Goal: Task Accomplishment & Management: Complete application form

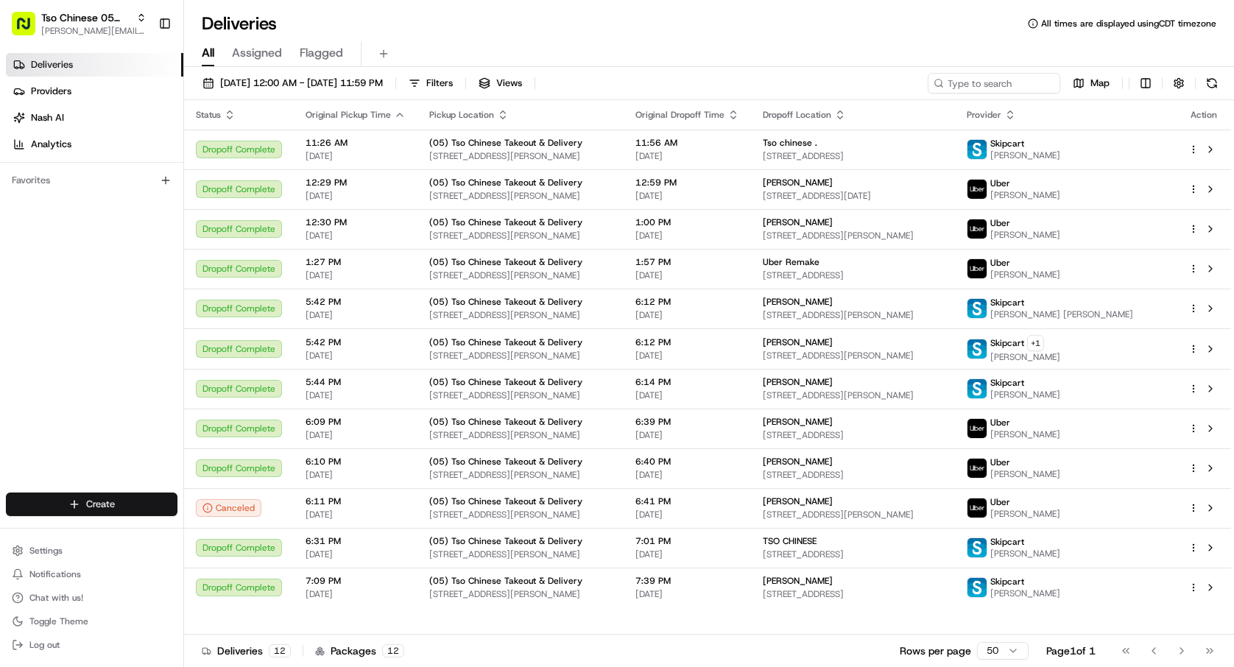
click at [105, 506] on html "Tso Chinese 05 Menchaca [EMAIL_ADDRESS][DOMAIN_NAME] Toggle Sidebar Deliveries …" at bounding box center [617, 333] width 1234 height 667
click at [251, 526] on link "Delivery" at bounding box center [266, 531] width 164 height 27
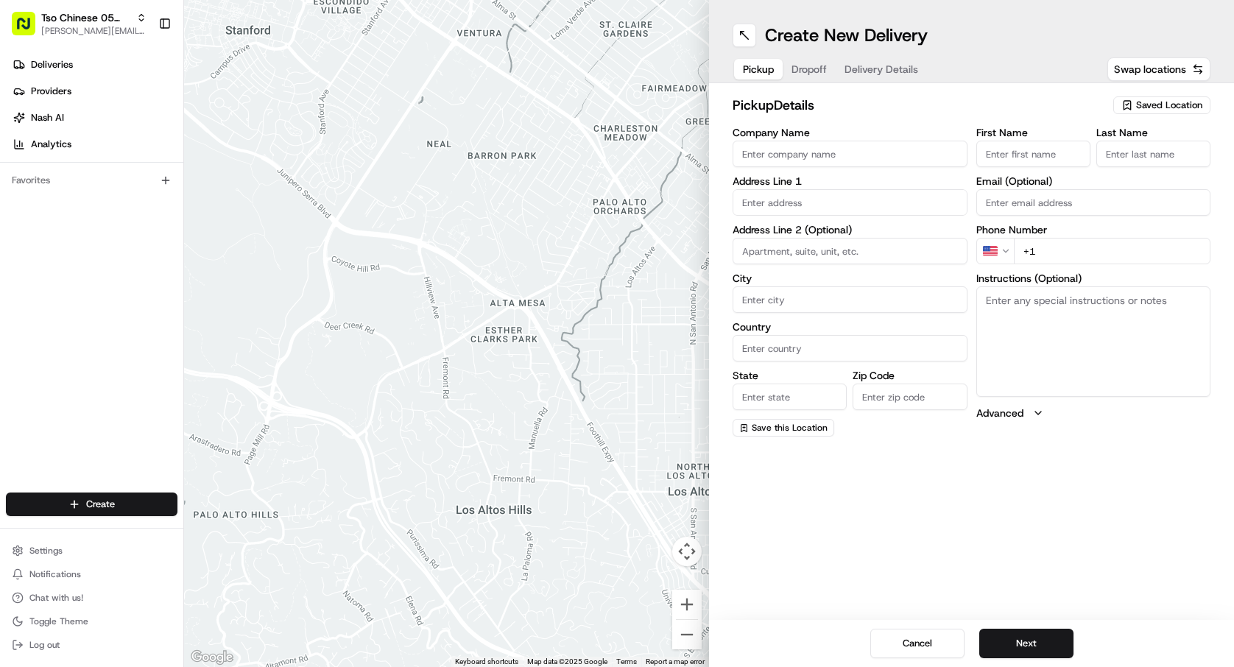
click at [1169, 104] on span "Saved Location" at bounding box center [1169, 105] width 66 height 13
click at [1139, 167] on span "(05) Tso Chinese Takeout & Delivery (05)" at bounding box center [1136, 160] width 181 height 13
type input "(05) Tso Chinese Takeout & Delivery"
type input "[STREET_ADDRESS][PERSON_NAME]"
type input "Ste 100"
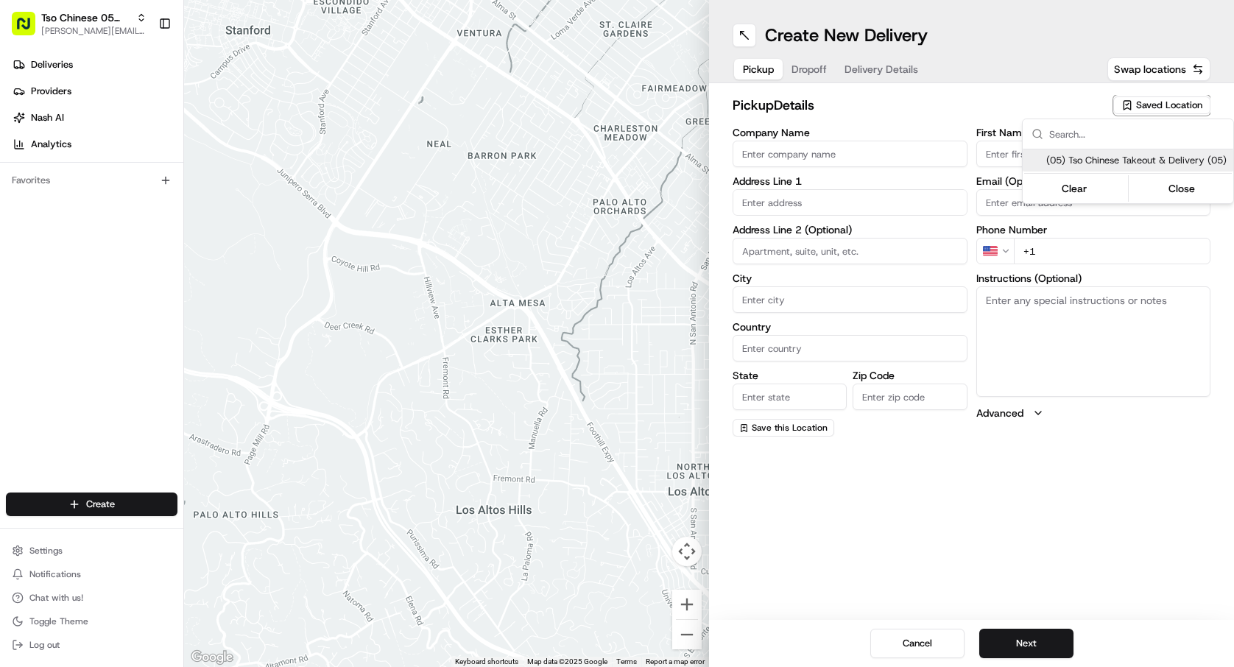
type input "Austin"
type input "US"
type input "[GEOGRAPHIC_DATA]"
type input "78748"
type input "Tso Chinese"
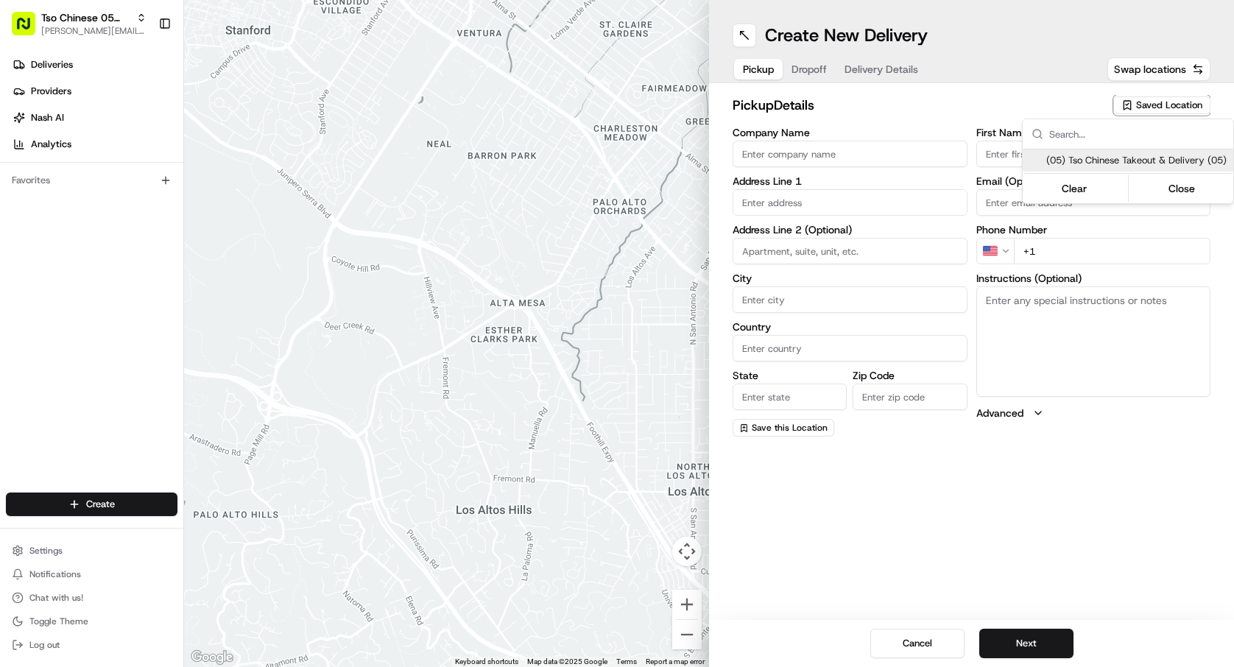
type input "[PERSON_NAME] Manager"
type input "[EMAIL_ADDRESS][DOMAIN_NAME]"
type input "[PHONE_NUMBER]"
type textarea "Submit a picture displaying address & food as Proof of Delivery. Envía una foto…"
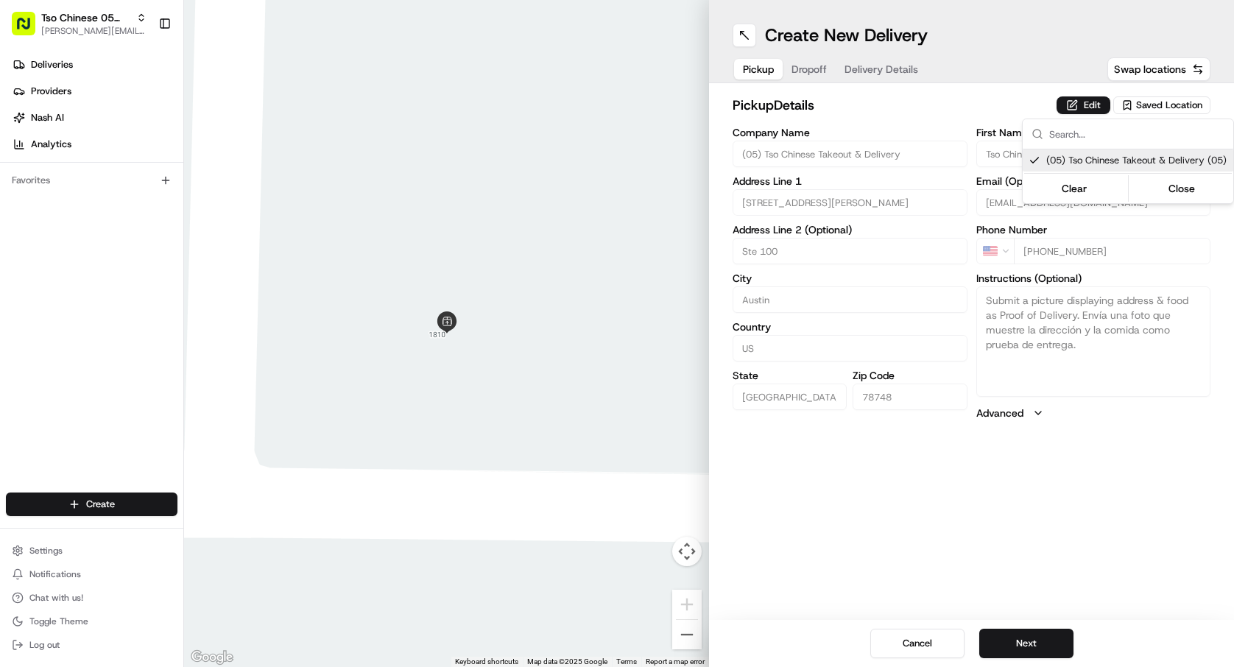
click at [1046, 638] on html "Tso Chinese 05 Menchaca [EMAIL_ADDRESS][DOMAIN_NAME] Toggle Sidebar Deliveries …" at bounding box center [617, 333] width 1234 height 667
click at [1046, 638] on button "Next" at bounding box center [1026, 643] width 94 height 29
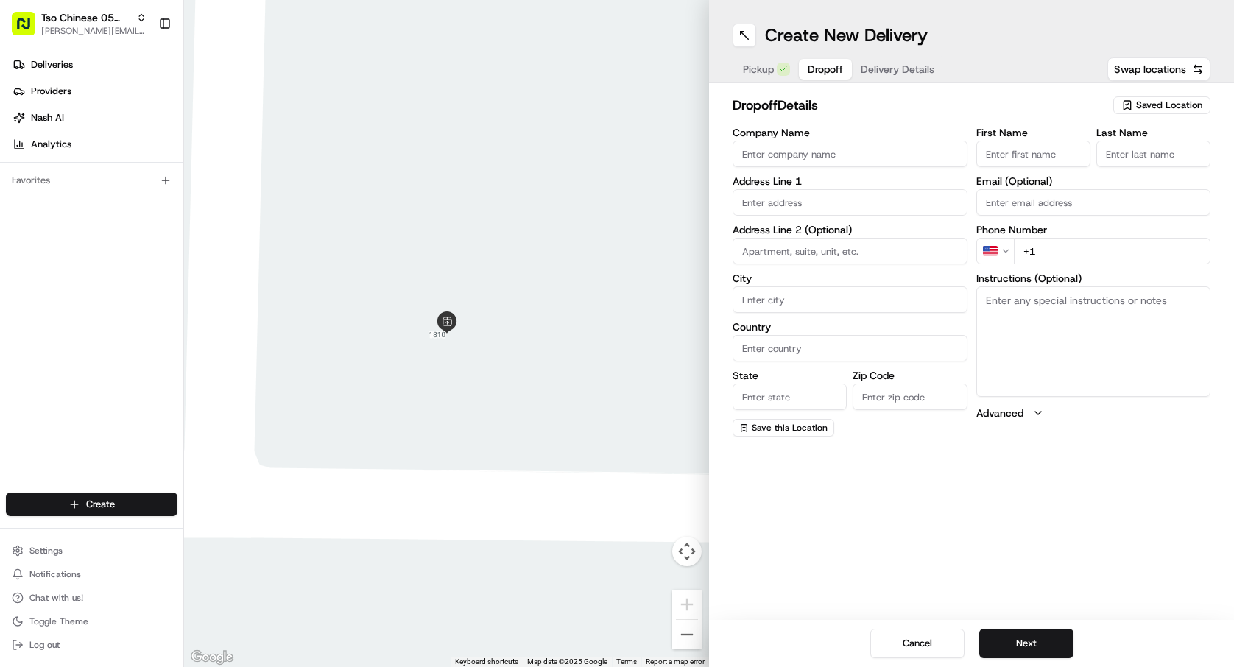
click at [814, 157] on input "Company Name" at bounding box center [850, 154] width 235 height 27
type input "[PERSON_NAME]"
click at [1049, 161] on input "First Name" at bounding box center [1033, 154] width 114 height 27
type input "[PERSON_NAME]"
click at [1147, 157] on input "Last Name" at bounding box center [1153, 154] width 114 height 27
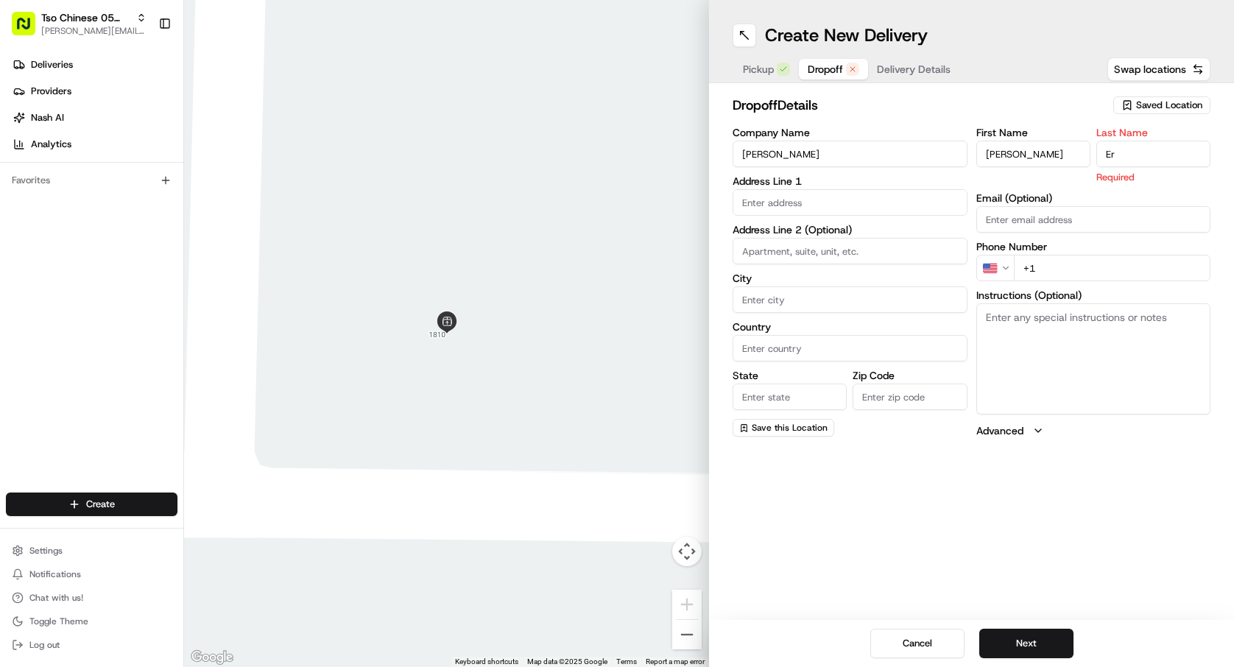
type input "E"
type input "."
click at [891, 200] on input "text" at bounding box center [850, 202] width 235 height 27
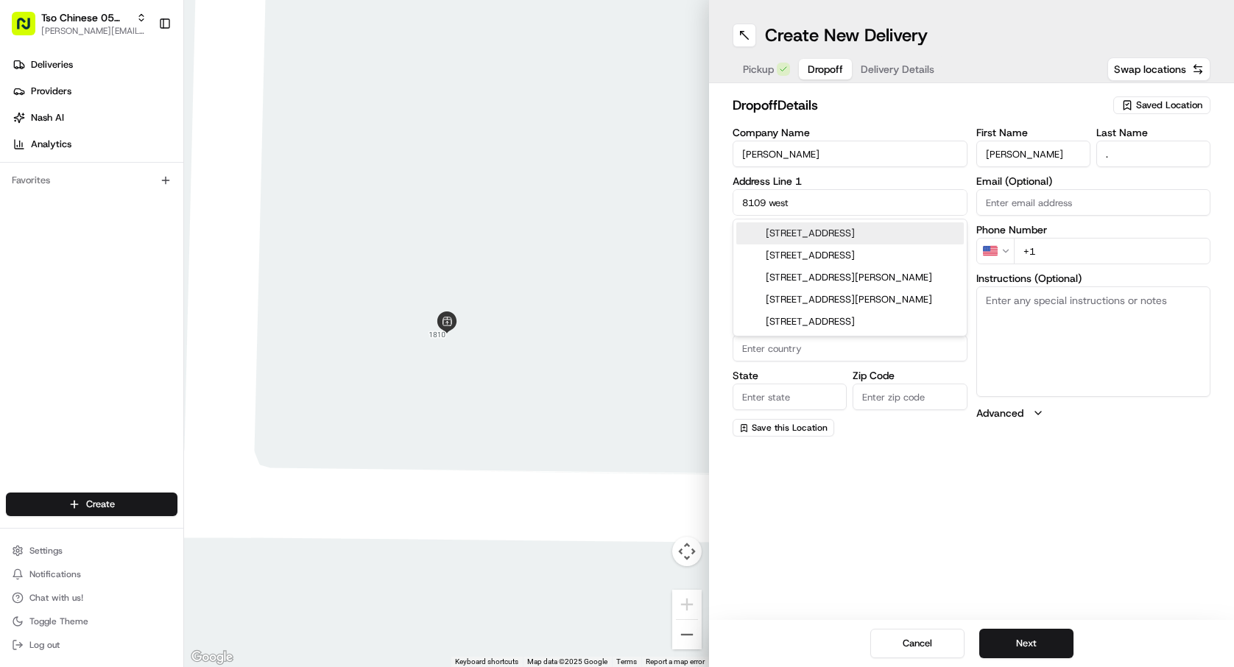
click at [914, 224] on div "[STREET_ADDRESS]" at bounding box center [850, 233] width 228 height 22
type input "[STREET_ADDRESS]"
type input "Austin"
type input "[GEOGRAPHIC_DATA]"
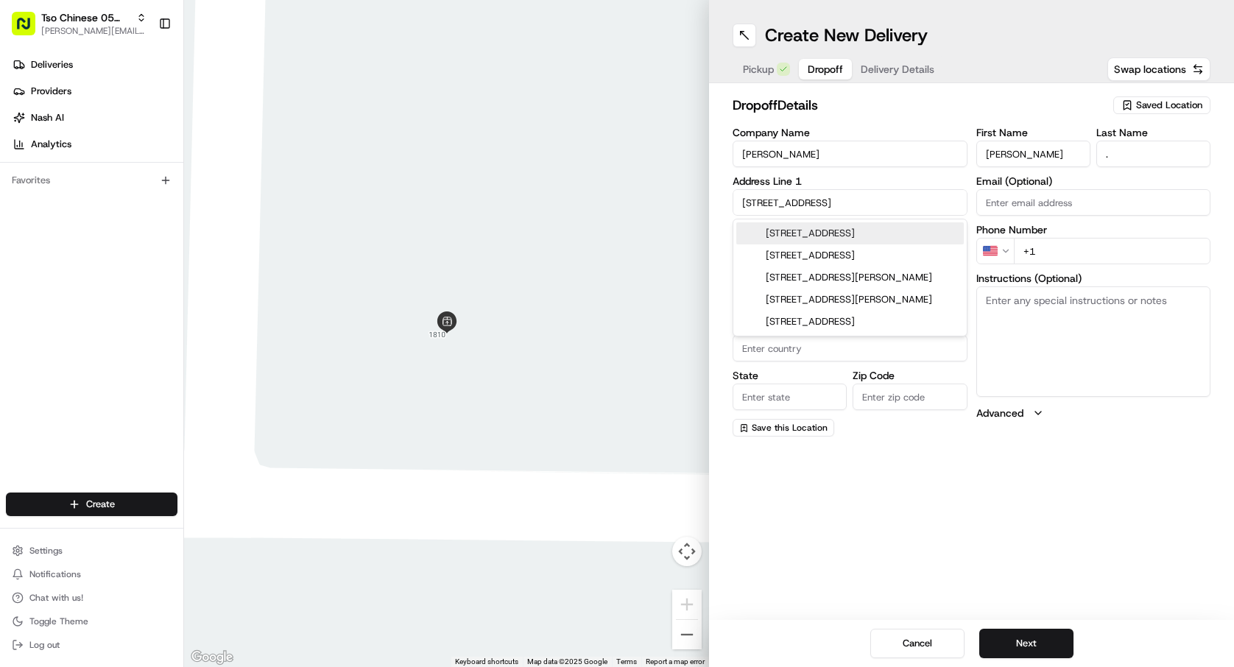
type input "78745"
type input "[STREET_ADDRESS]"
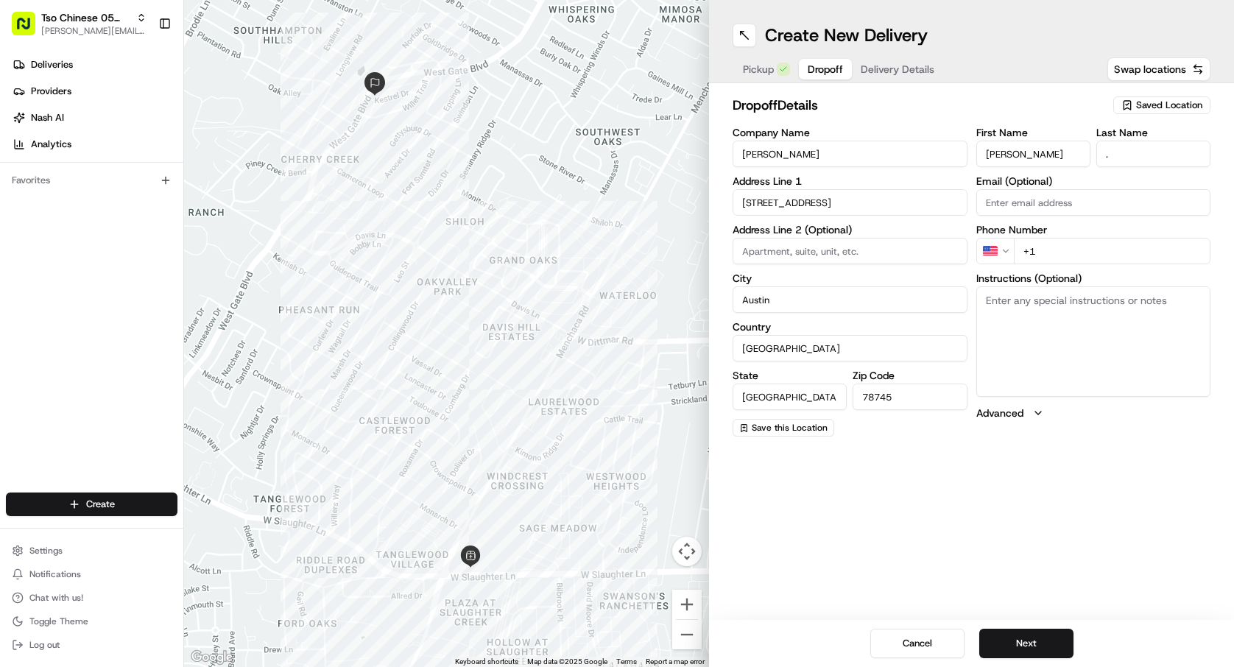
click at [1043, 244] on input "+1" at bounding box center [1112, 251] width 197 height 27
click at [1061, 248] on input "+1" at bounding box center [1112, 251] width 197 height 27
type input "[PHONE_NUMBER]"
click at [1046, 646] on button "Next" at bounding box center [1026, 643] width 94 height 29
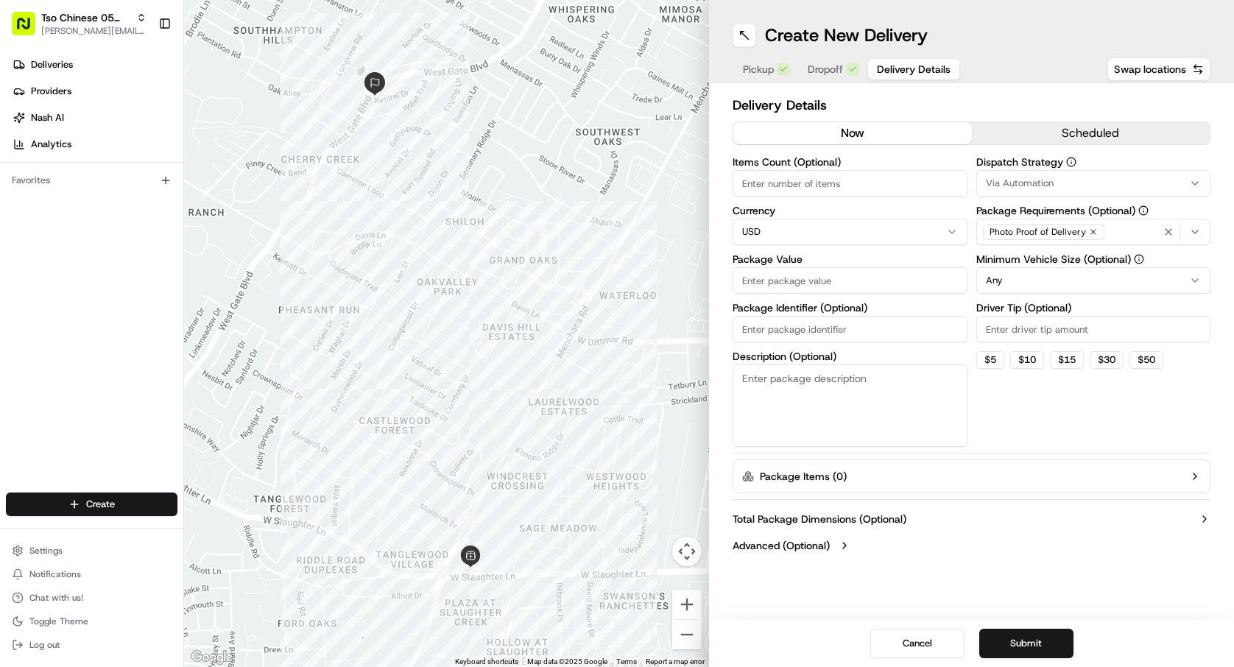
click at [839, 200] on div "Items Count (Optional) Currency USD Package Value Package Identifier (Optional)…" at bounding box center [850, 302] width 235 height 290
click at [842, 189] on input "Items Count (Optional)" at bounding box center [850, 183] width 235 height 27
type input "3"
click at [855, 274] on input "Package Value" at bounding box center [850, 280] width 235 height 27
type input "42.92"
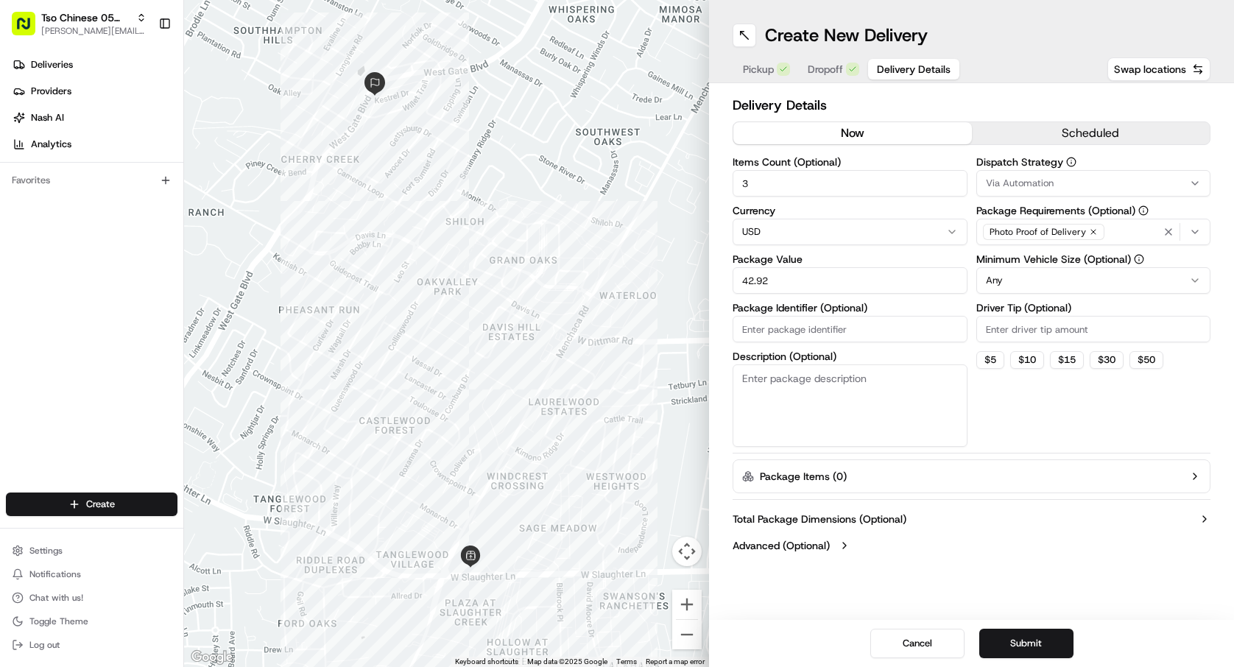
click at [847, 344] on div "Items Count (Optional) 3 Currency USD Package Value 42.92 Package Identifier (O…" at bounding box center [850, 302] width 235 height 290
click at [852, 320] on input "Package Identifier (Optional)" at bounding box center [850, 329] width 235 height 27
type input "#TCEYAZV"
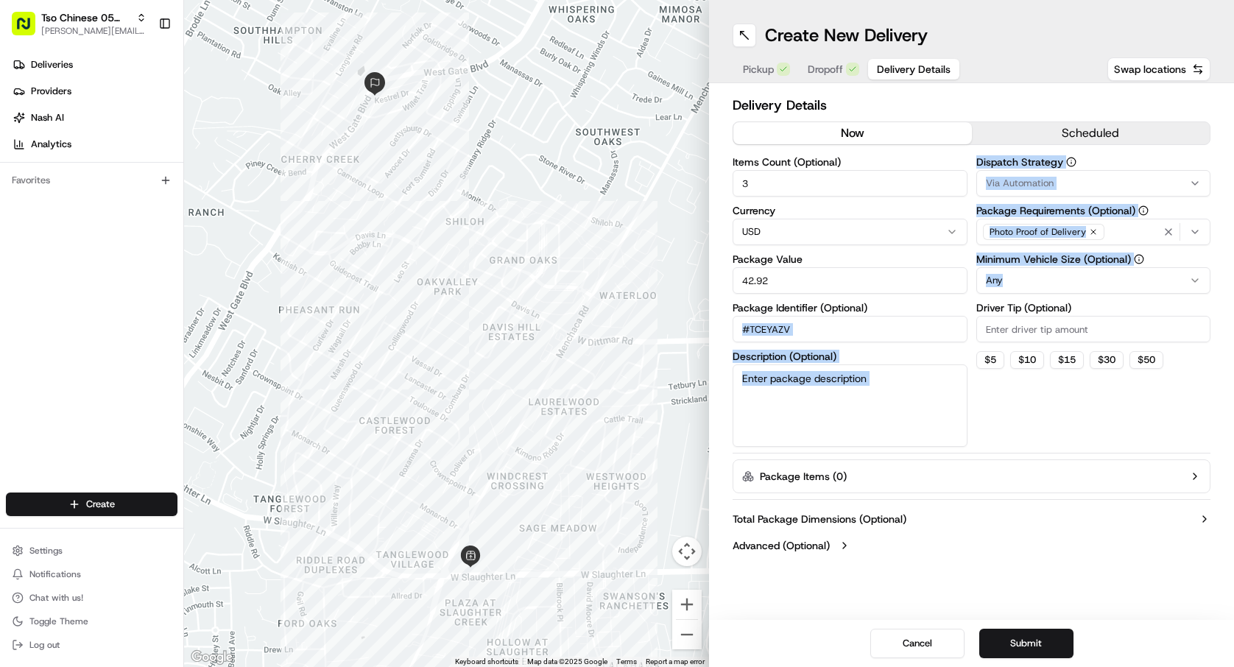
click at [971, 326] on div "Items Count (Optional) 3 Currency USD Package Value 42.92 Package Identifier (O…" at bounding box center [972, 302] width 478 height 290
click at [1010, 307] on label "Driver Tip (Optional)" at bounding box center [1093, 308] width 235 height 10
click at [1010, 316] on input "Driver Tip (Optional)" at bounding box center [1093, 329] width 235 height 27
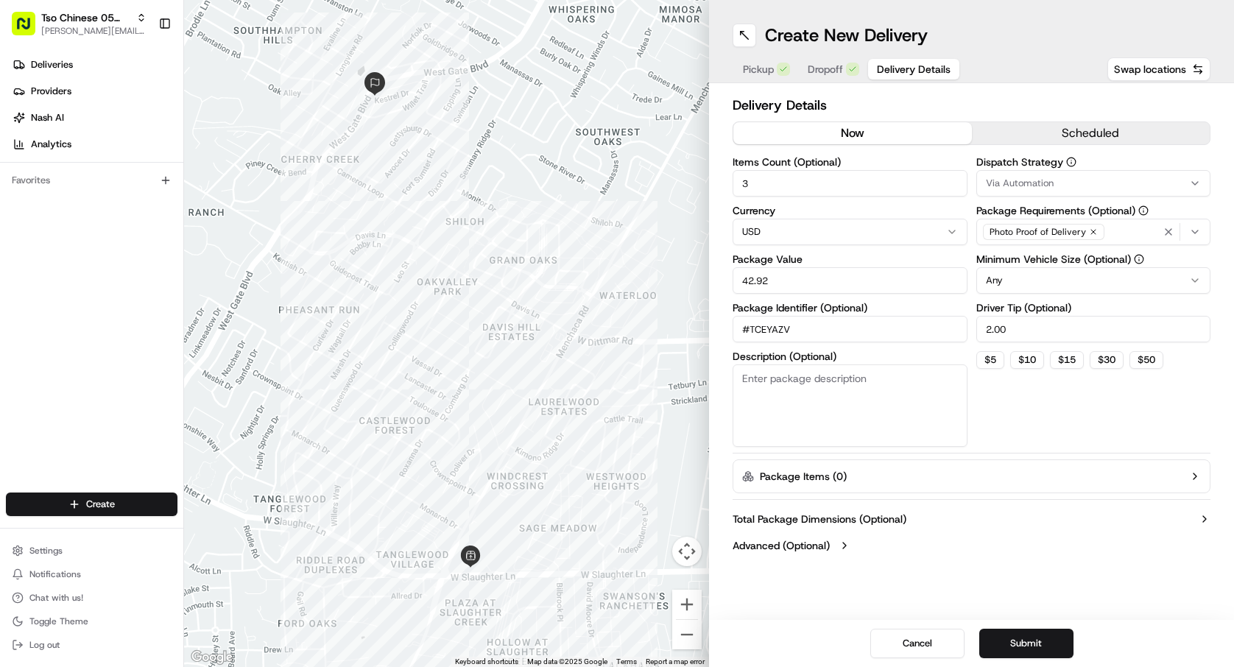
type input "2.00"
click at [1060, 278] on html "Tso Chinese 05 Menchaca [EMAIL_ADDRESS][DOMAIN_NAME] Toggle Sidebar Deliveries …" at bounding box center [617, 333] width 1234 height 667
click at [1057, 191] on button "Via Automation" at bounding box center [1093, 183] width 235 height 27
click at [1062, 258] on span "Tso [PERSON_NAME] Strategy" at bounding box center [1091, 263] width 181 height 13
click at [1085, 440] on html "Tso Chinese 05 Menchaca [EMAIL_ADDRESS][DOMAIN_NAME] Toggle Sidebar Deliveries …" at bounding box center [617, 333] width 1234 height 667
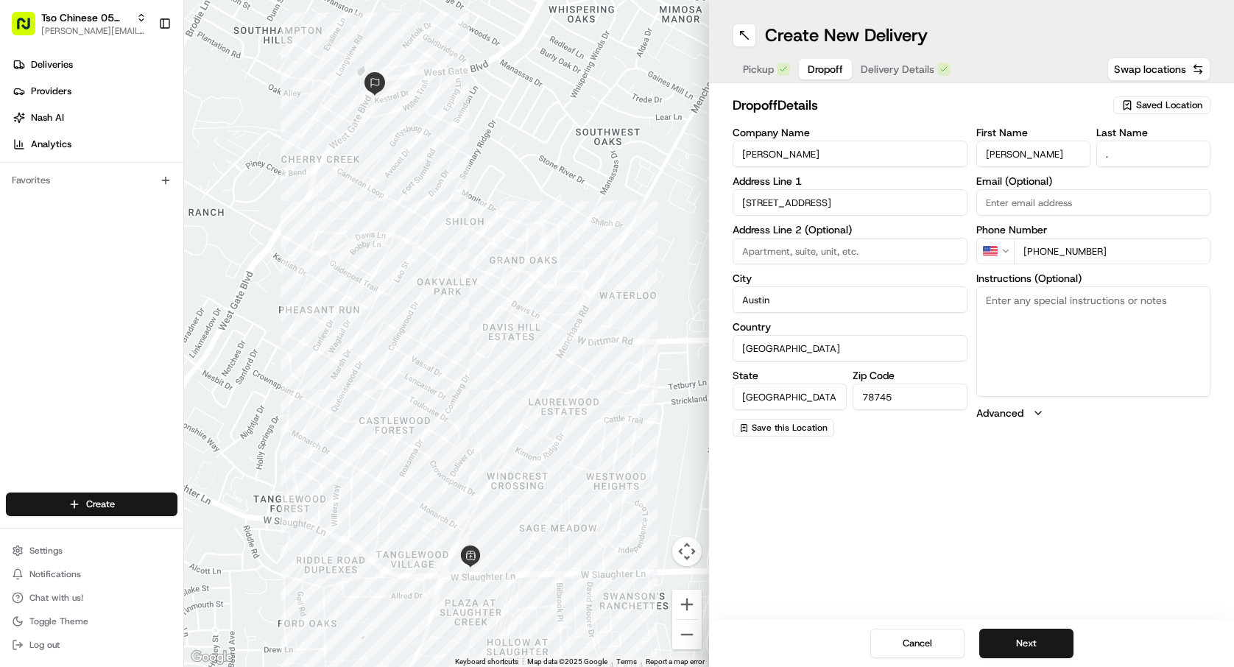
click at [817, 63] on span "Dropoff" at bounding box center [825, 69] width 35 height 15
click at [952, 58] on div "Pickup Dropoff Delivery Details" at bounding box center [847, 69] width 228 height 27
click at [920, 73] on span "Delivery Details" at bounding box center [898, 69] width 74 height 15
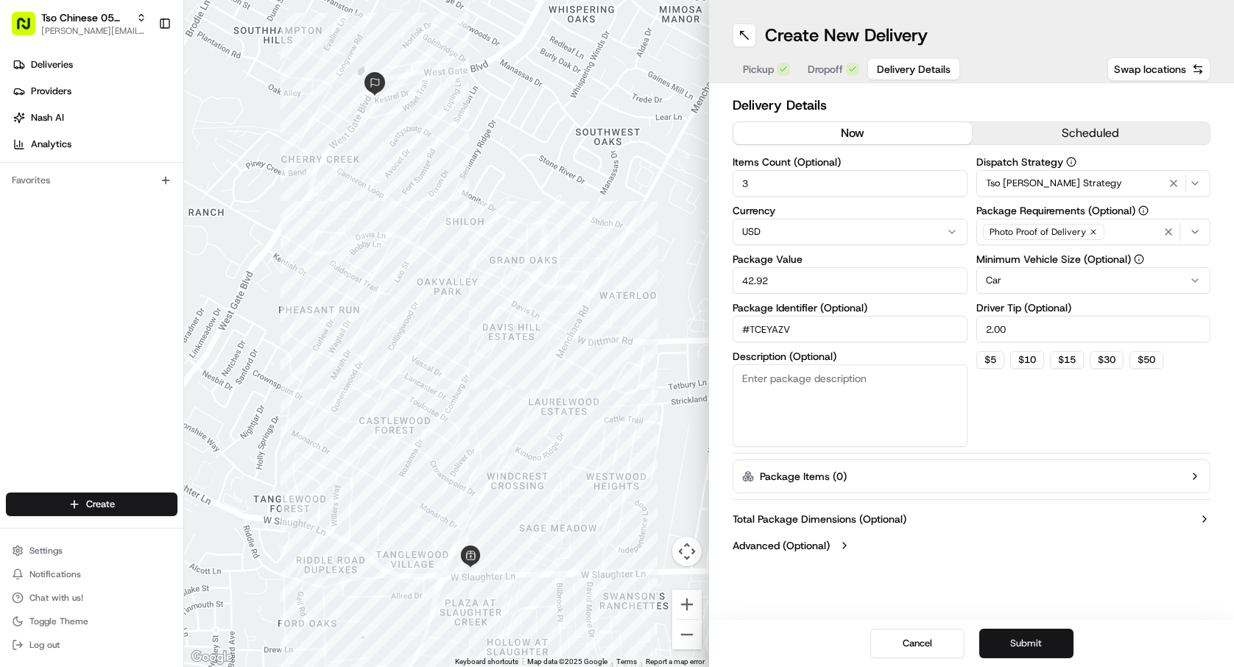
click at [1035, 630] on button "Submit" at bounding box center [1026, 643] width 94 height 29
